Goal: Check status: Check status

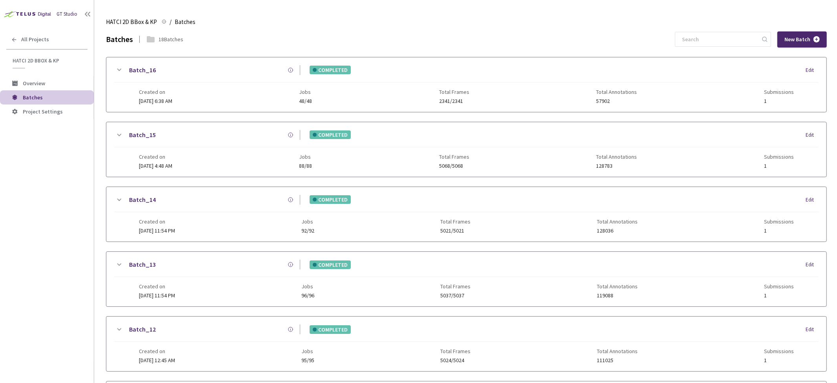
click at [114, 197] on icon at bounding box center [118, 199] width 9 height 9
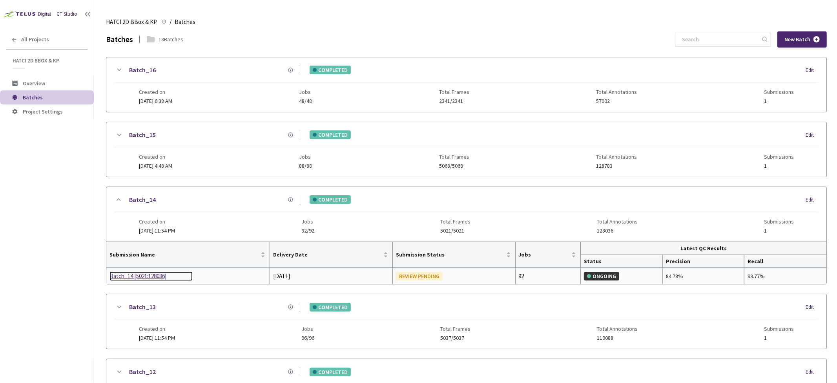
click at [151, 277] on div "Batch_14 [5021:128036]" at bounding box center [150, 275] width 83 height 9
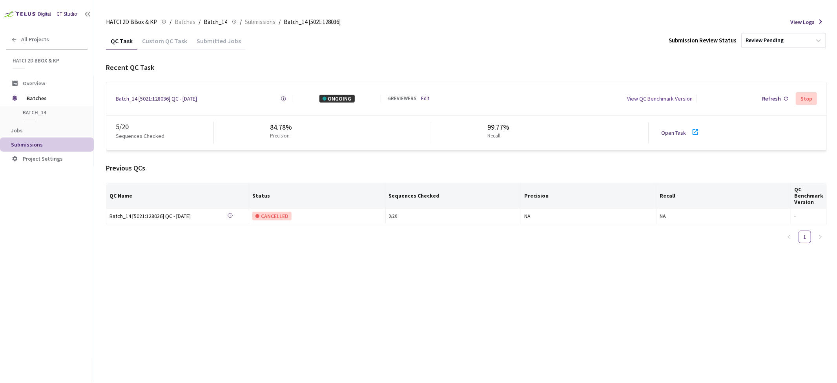
click at [228, 42] on div "Submitted Jobs" at bounding box center [219, 43] width 54 height 13
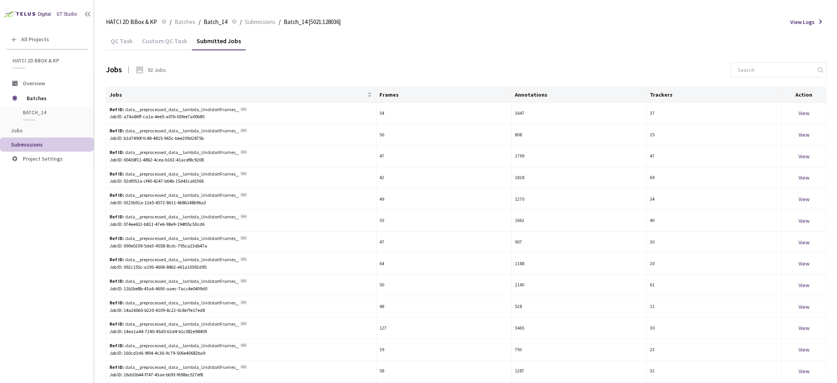
click at [124, 37] on div "QC Task" at bounding box center [121, 43] width 31 height 13
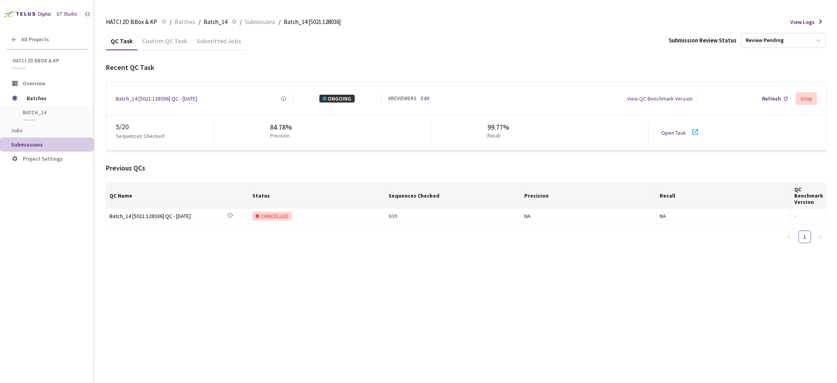
click at [323, 368] on div "QC Task Custom QC Task Submitted Jobs Submission Review Status Review Pending R…" at bounding box center [466, 206] width 721 height 351
